Goal: Task Accomplishment & Management: Use online tool/utility

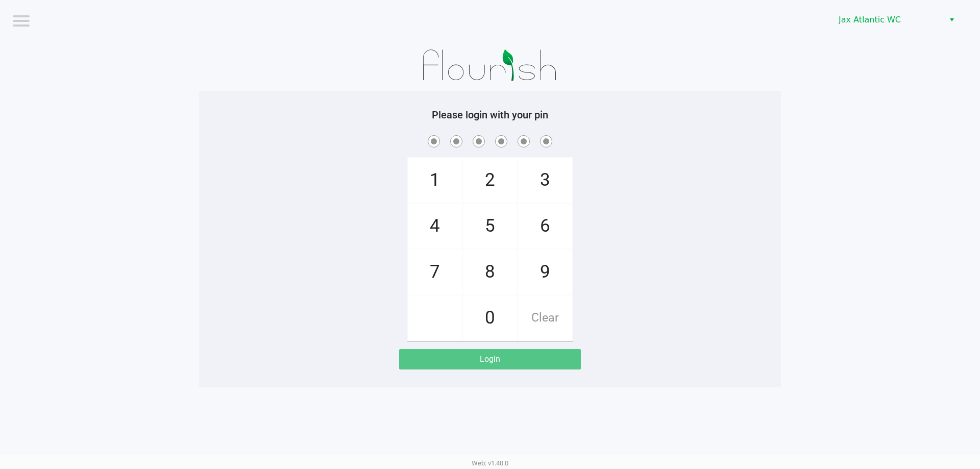
click at [549, 272] on span "9" at bounding box center [545, 272] width 54 height 45
checkbox input "true"
click at [449, 184] on span "1" at bounding box center [435, 180] width 54 height 45
checkbox input "true"
drag, startPoint x: 449, startPoint y: 184, endPoint x: 444, endPoint y: 228, distance: 44.1
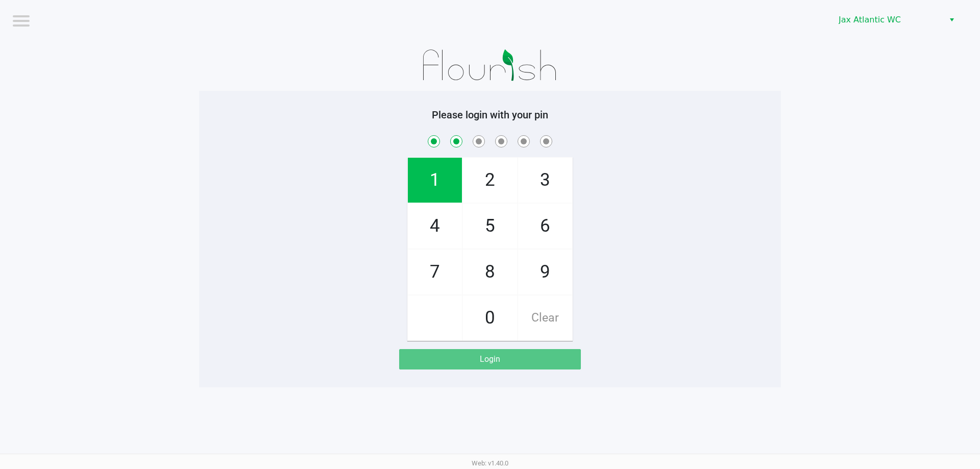
click at [450, 185] on span "1" at bounding box center [435, 180] width 54 height 45
checkbox input "true"
click at [445, 276] on span "7" at bounding box center [435, 272] width 54 height 45
checkbox input "true"
click at [441, 230] on span "4" at bounding box center [435, 226] width 54 height 45
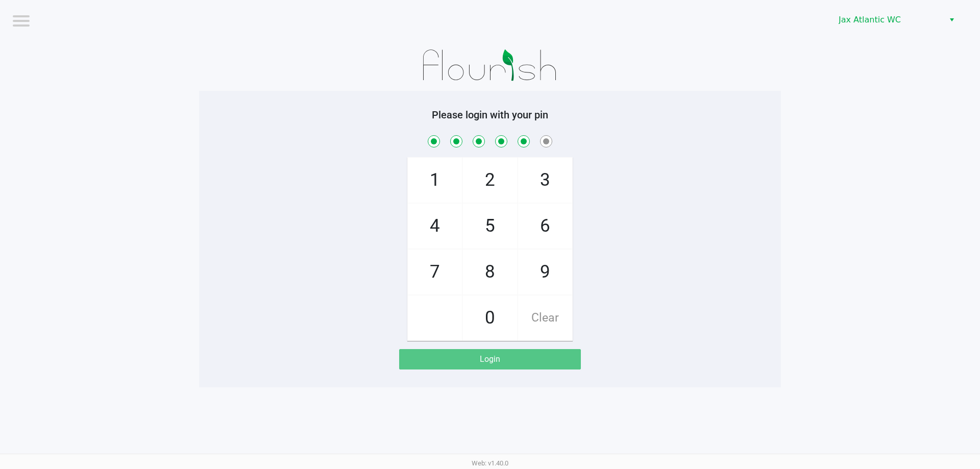
checkbox input "true"
click at [440, 271] on span "7" at bounding box center [435, 272] width 54 height 45
checkbox input "true"
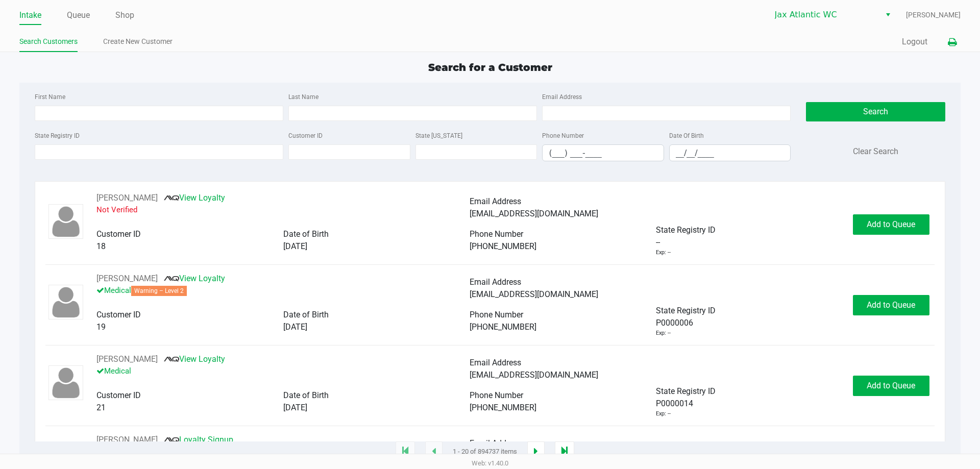
click at [945, 40] on button at bounding box center [952, 42] width 17 height 19
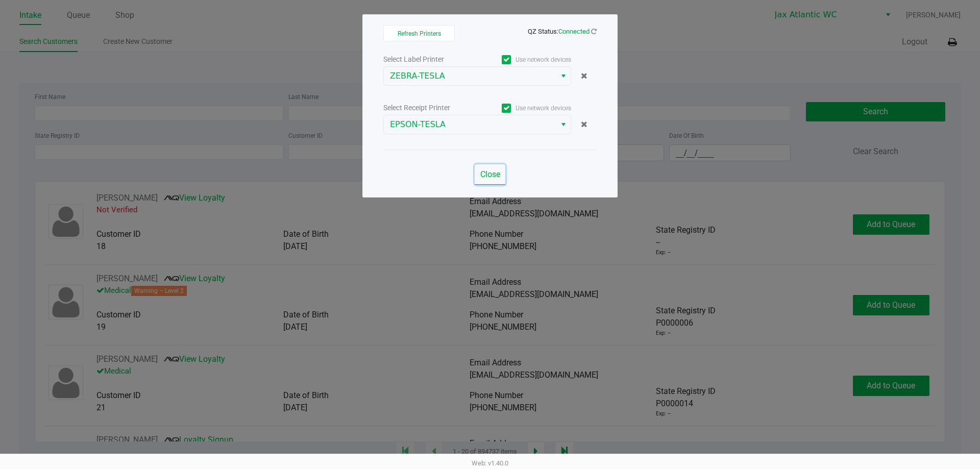
click at [492, 177] on span "Close" at bounding box center [490, 174] width 20 height 10
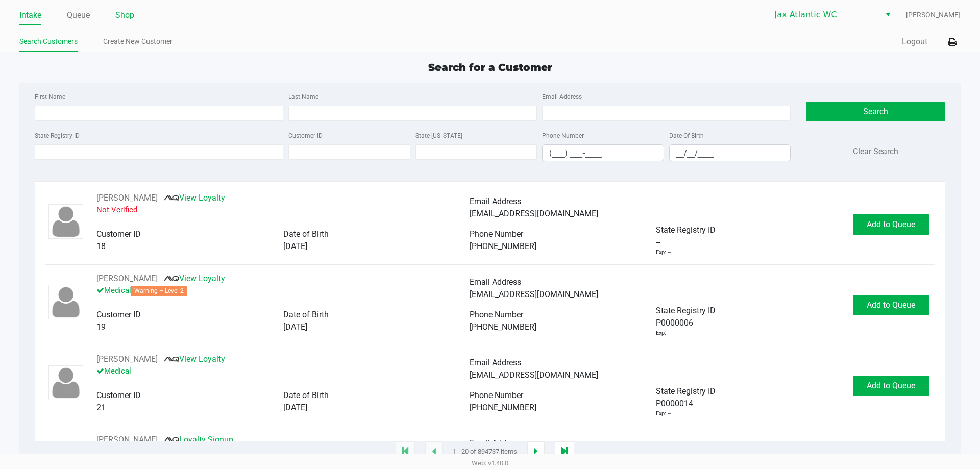
click at [126, 14] on link "Shop" at bounding box center [124, 15] width 19 height 14
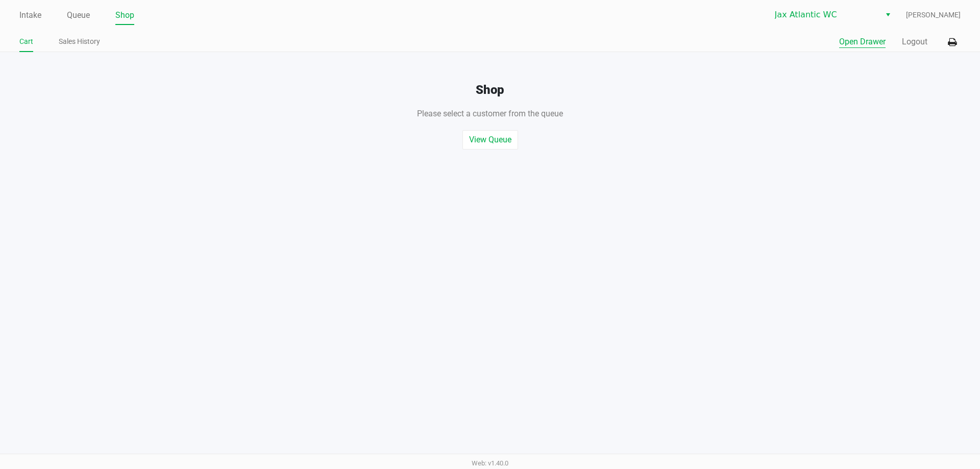
click at [859, 43] on button "Open Drawer" at bounding box center [862, 42] width 46 height 12
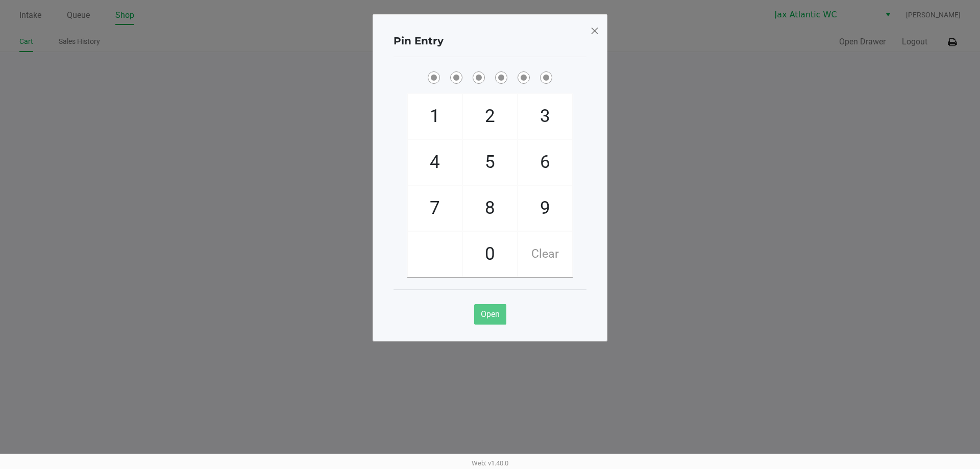
click at [553, 210] on span "9" at bounding box center [545, 208] width 54 height 45
checkbox input "true"
click at [426, 115] on span "1" at bounding box center [435, 116] width 54 height 45
checkbox input "true"
click at [426, 114] on span "1" at bounding box center [435, 116] width 54 height 45
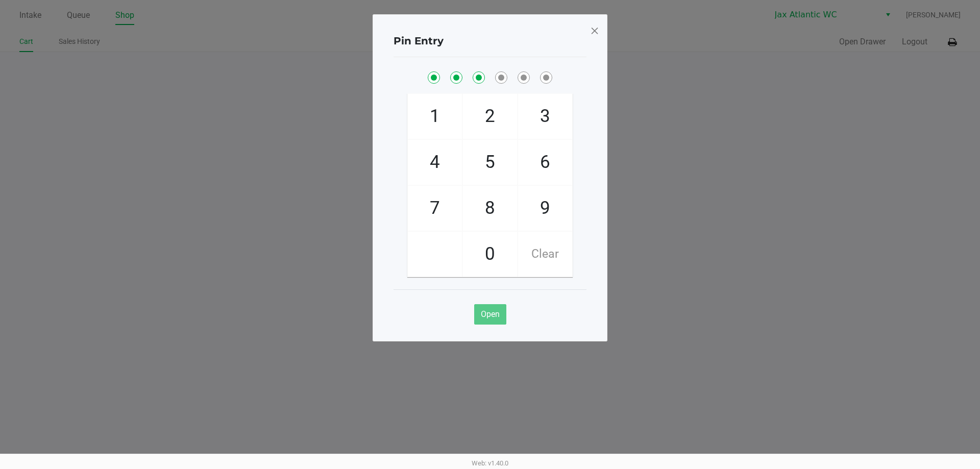
checkbox input "true"
click at [428, 199] on span "7" at bounding box center [435, 208] width 54 height 45
checkbox input "true"
drag, startPoint x: 430, startPoint y: 158, endPoint x: 434, endPoint y: 179, distance: 21.3
click at [431, 158] on span "4" at bounding box center [435, 162] width 54 height 45
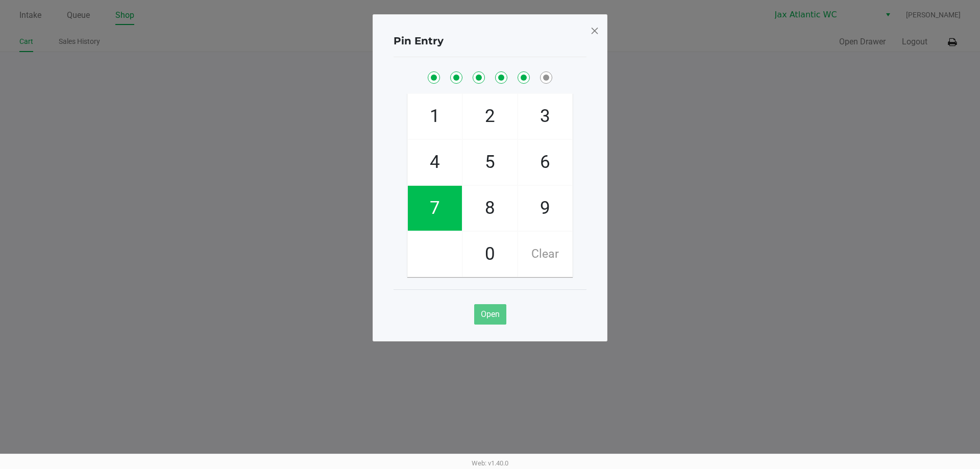
checkbox input "true"
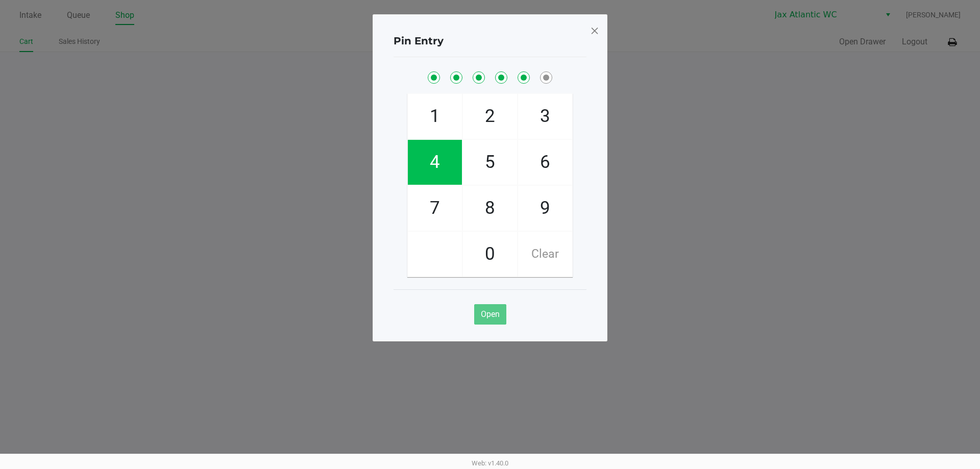
click at [435, 194] on span "7" at bounding box center [435, 208] width 54 height 45
checkbox input "true"
